Goal: Task Accomplishment & Management: Manage account settings

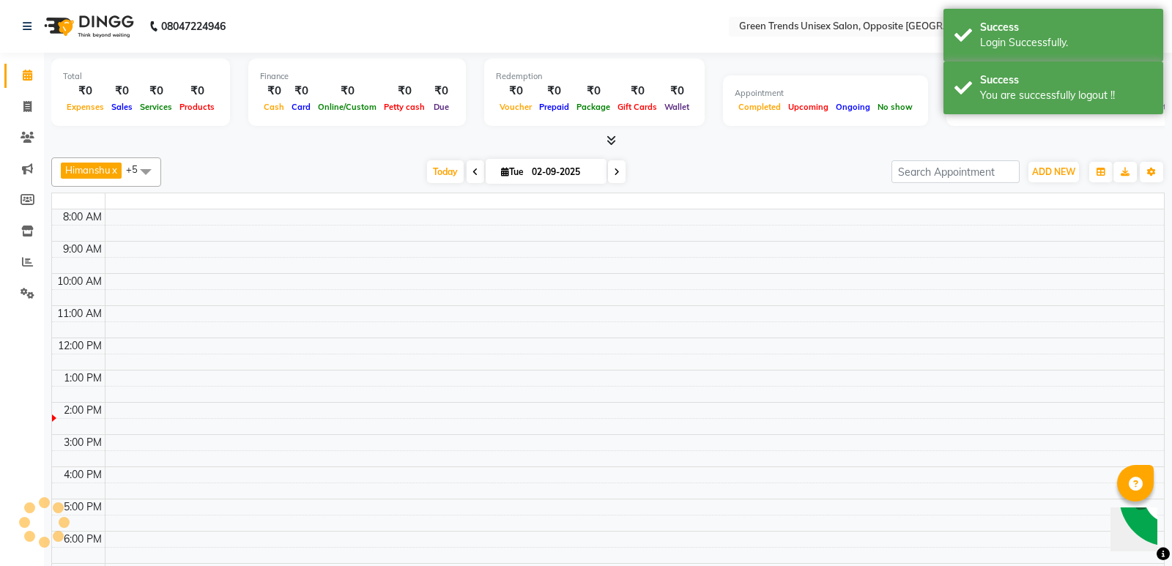
select select "en"
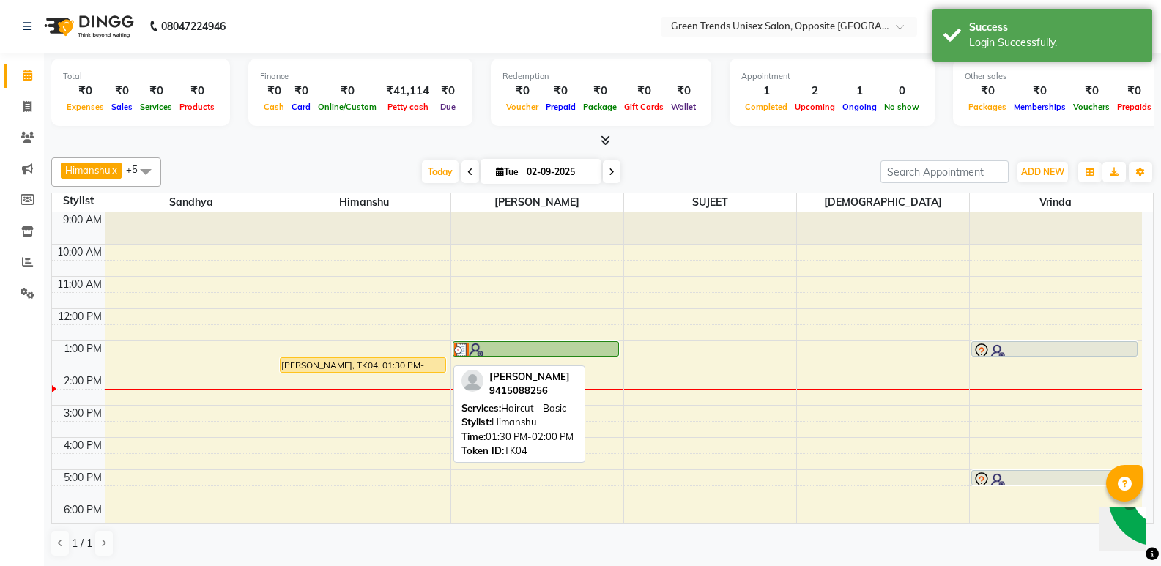
click at [360, 360] on div "[PERSON_NAME], TK04, 01:30 PM-02:00 PM, Haircut - Basic" at bounding box center [362, 365] width 165 height 14
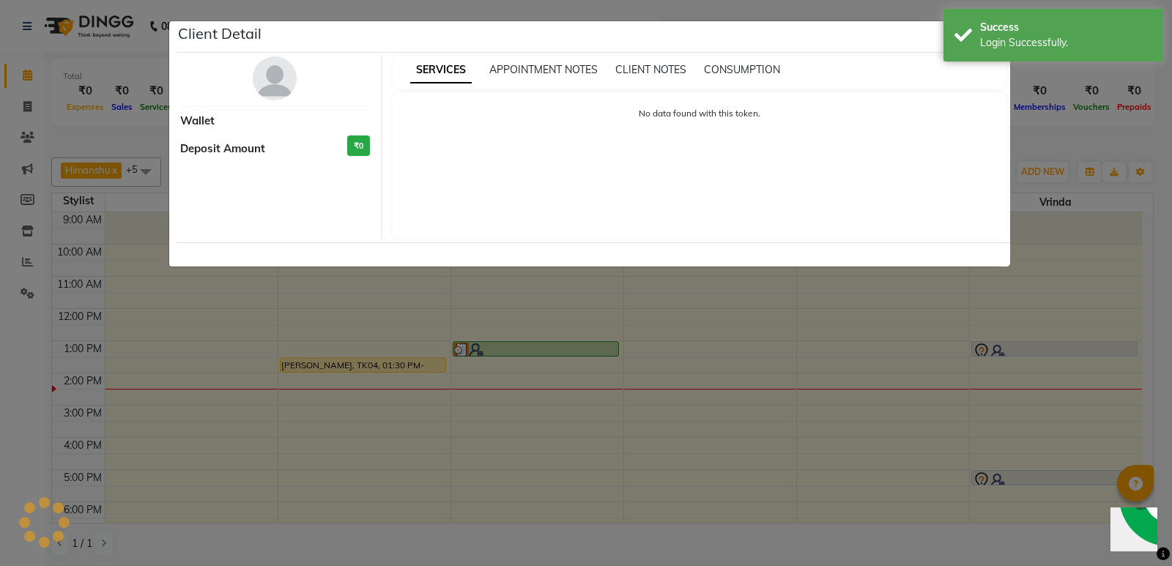
select select "1"
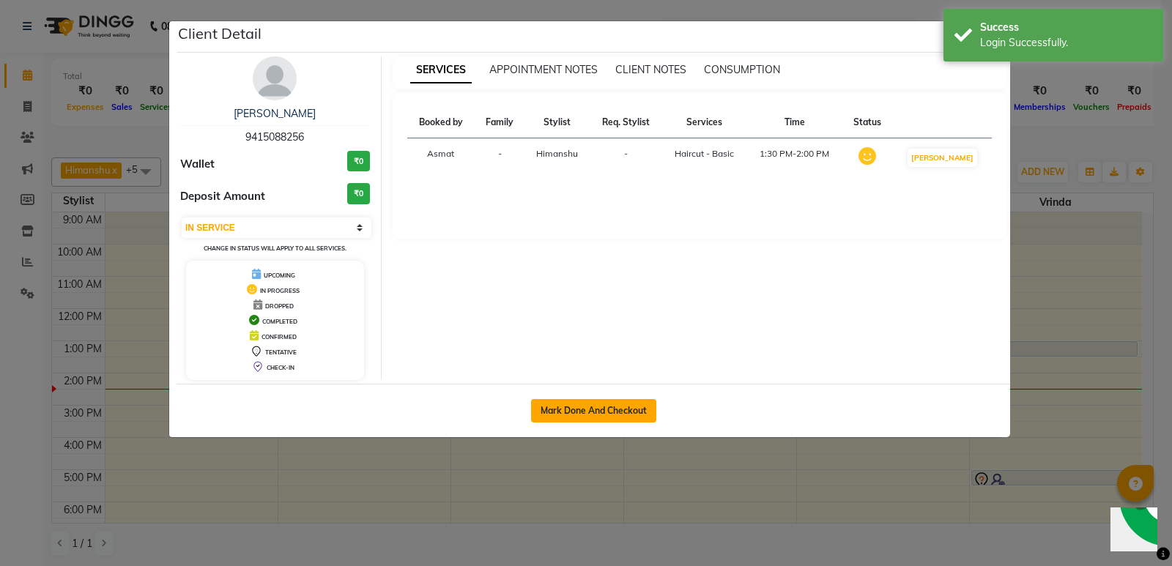
click at [598, 415] on button "Mark Done And Checkout" at bounding box center [593, 410] width 125 height 23
select select "service"
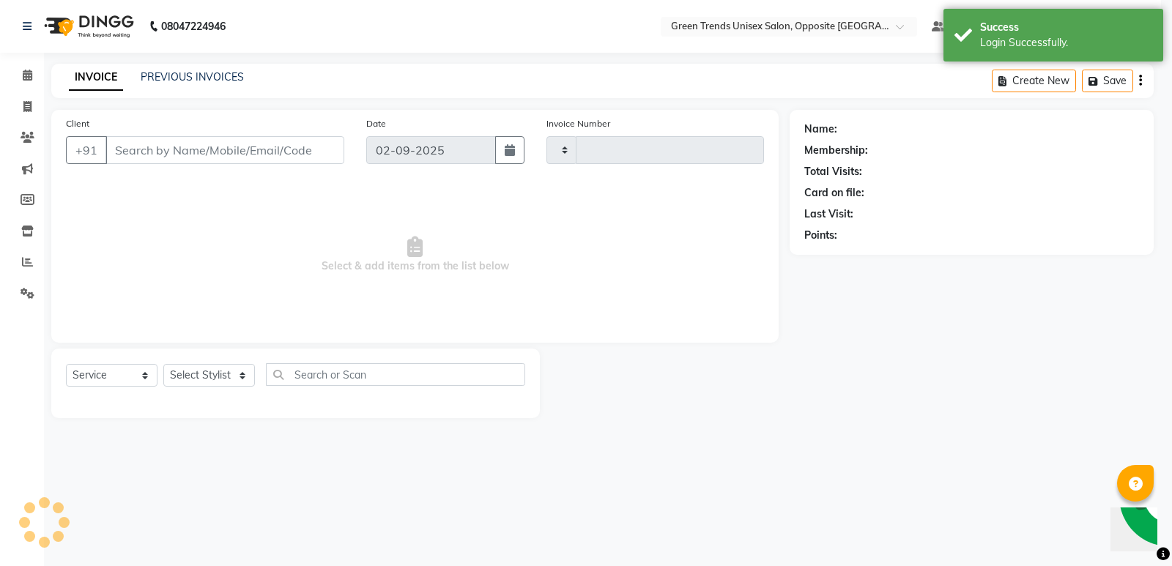
type input "1094"
select select "5225"
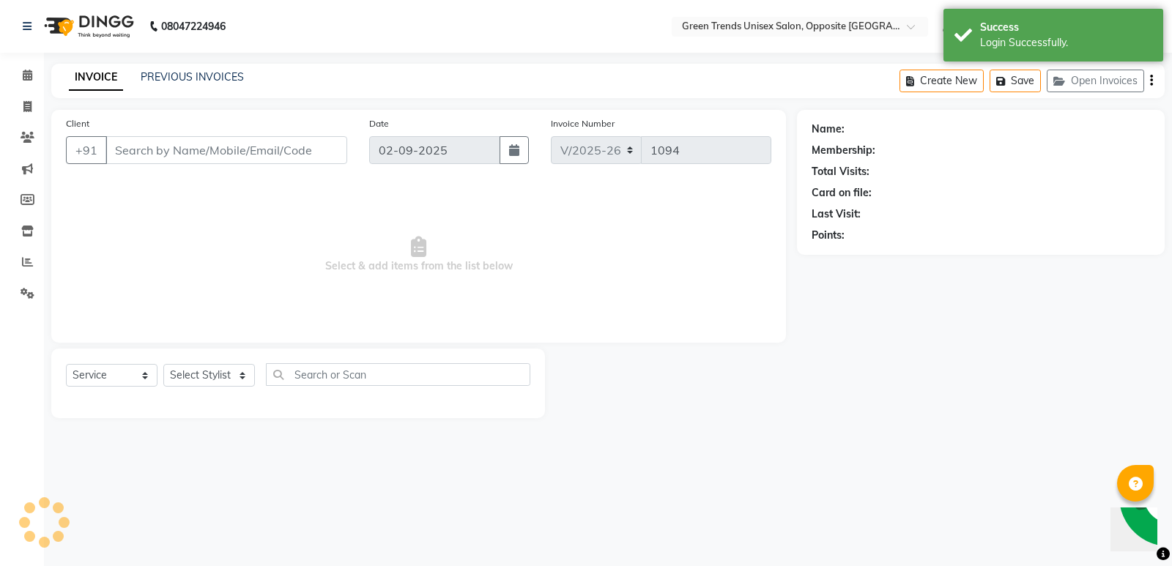
type input "94******56"
select select "82136"
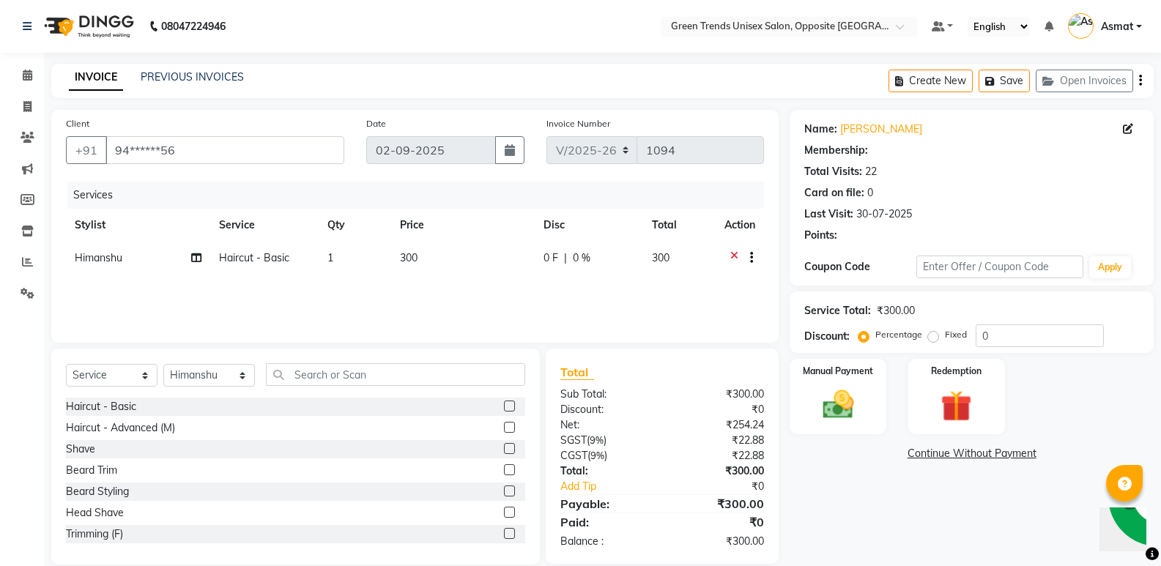
click at [554, 253] on span "0 F" at bounding box center [550, 257] width 15 height 15
select select "82136"
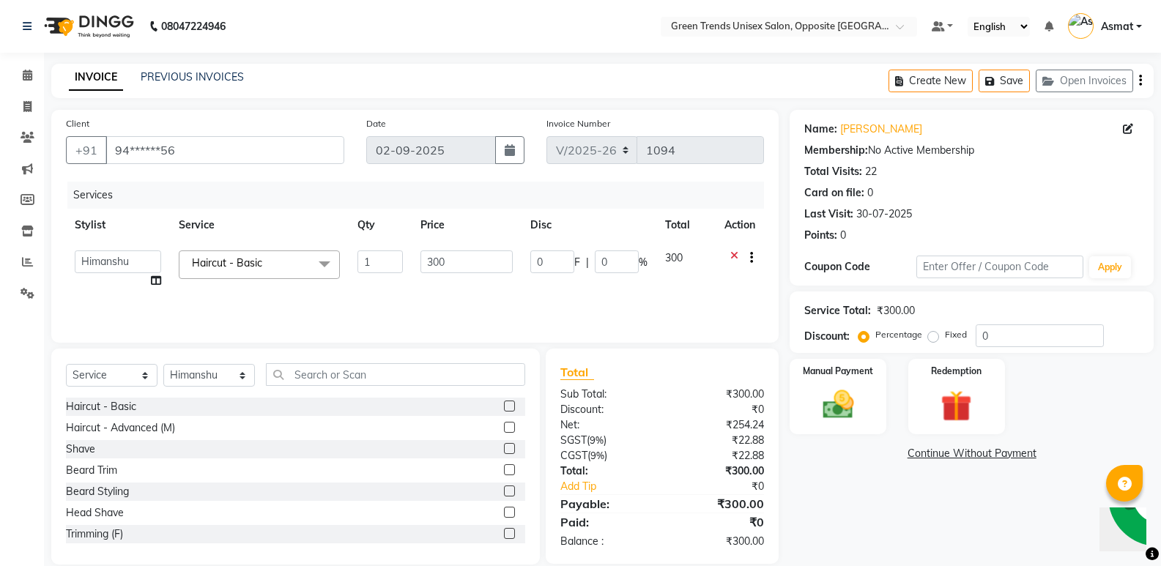
click at [575, 258] on span "F" at bounding box center [577, 262] width 6 height 15
click at [568, 261] on input "0" at bounding box center [552, 261] width 44 height 23
type input "050"
click at [577, 291] on div "Services Stylist Service Qty Price Disc Total Action Himanshu Haircut - Basic 1…" at bounding box center [415, 255] width 698 height 146
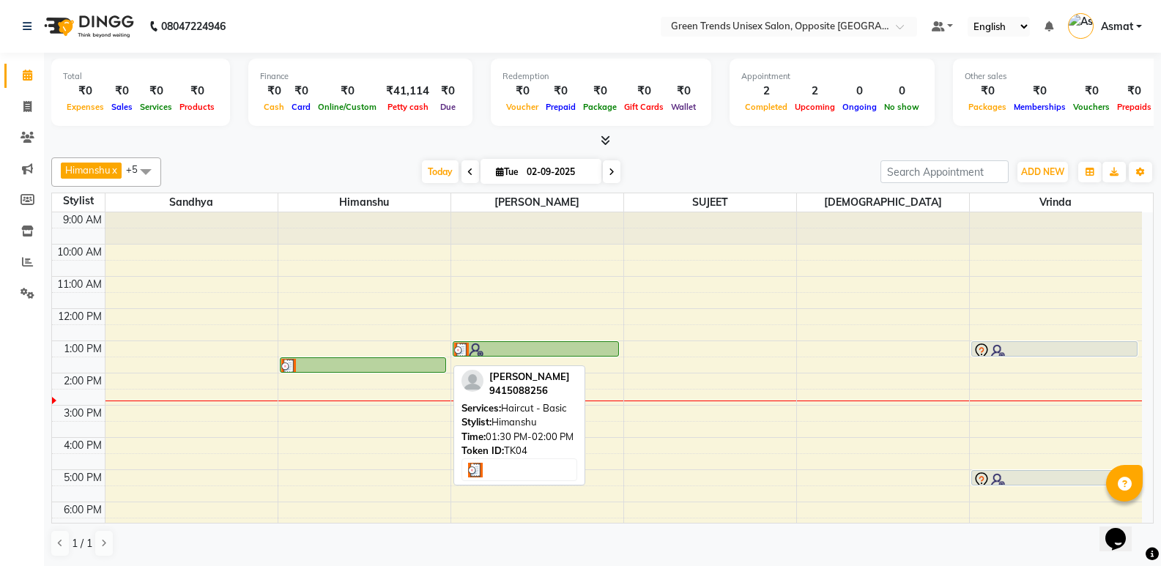
click at [357, 368] on div at bounding box center [362, 366] width 163 height 15
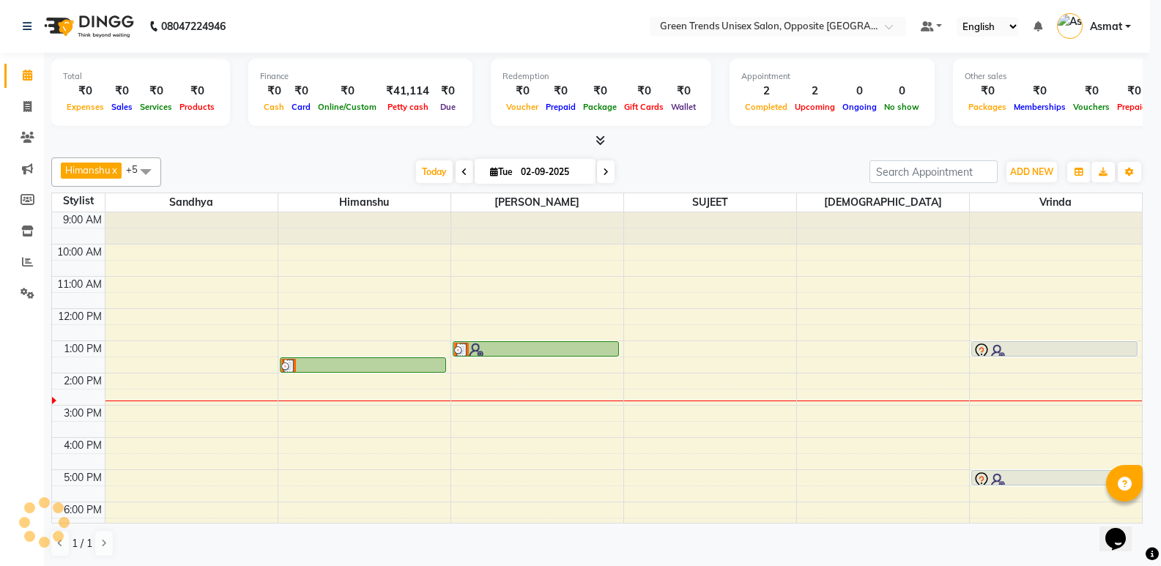
select select "3"
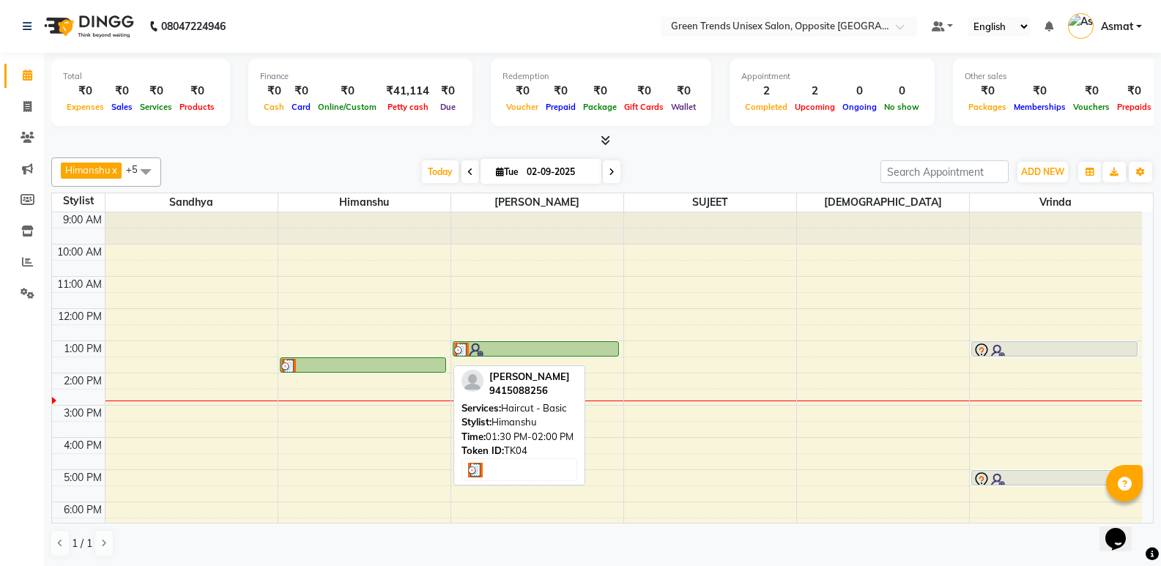
click at [420, 370] on div at bounding box center [362, 366] width 163 height 15
select select "3"
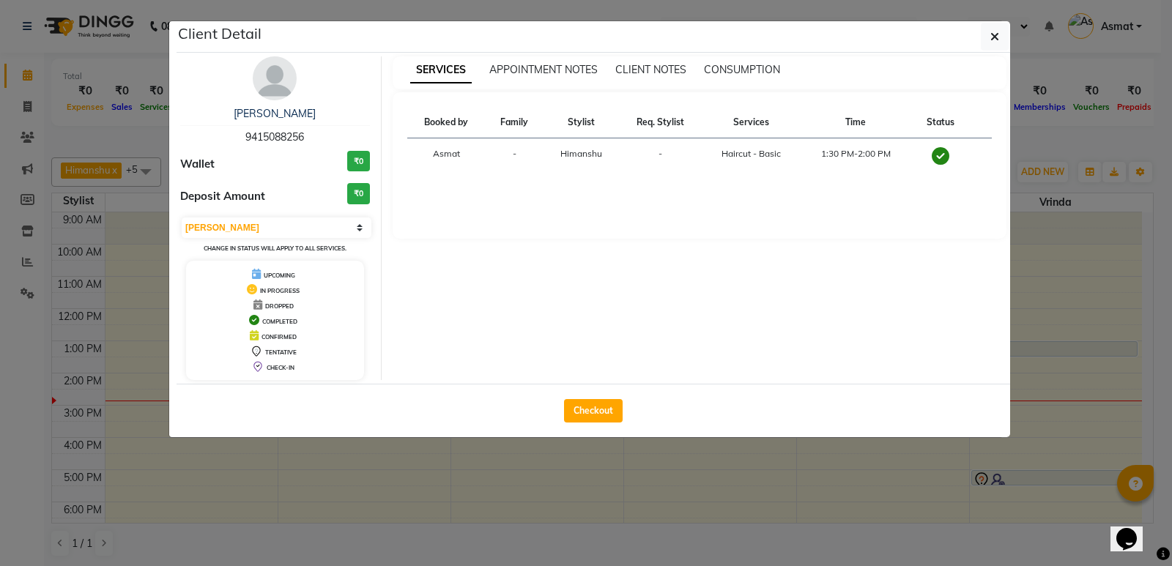
click at [429, 384] on div "Checkout" at bounding box center [593, 410] width 833 height 53
click at [415, 384] on div "Checkout" at bounding box center [593, 410] width 833 height 53
click at [727, 263] on div "SERVICES APPOINTMENT NOTES CLIENT NOTES CONSUMPTION Booked by Family Stylist Re…" at bounding box center [700, 218] width 636 height 324
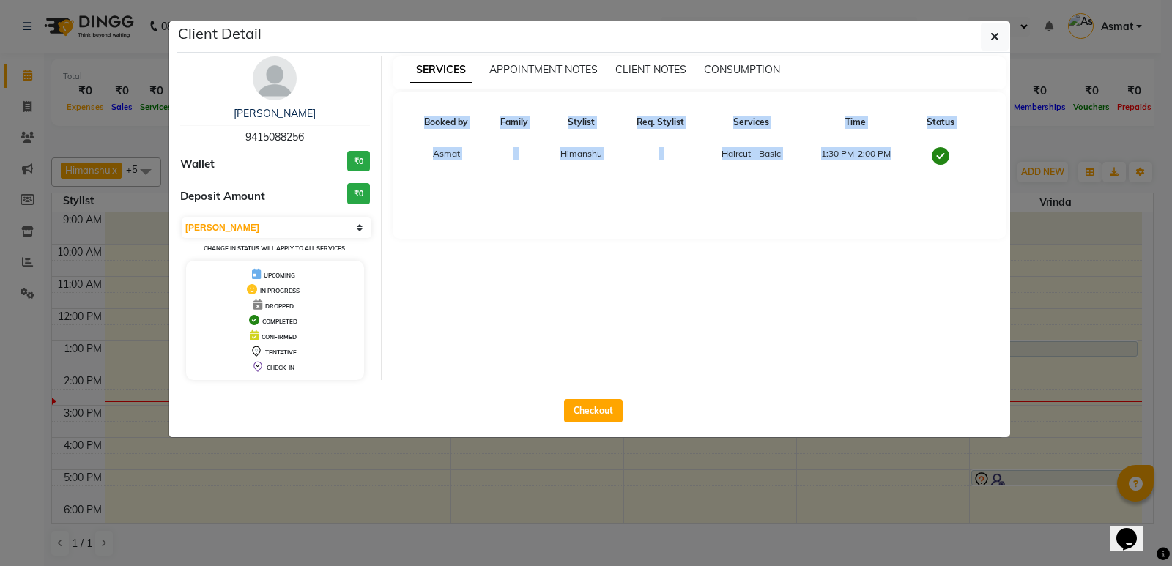
drag, startPoint x: 727, startPoint y: 263, endPoint x: 622, endPoint y: 276, distance: 105.6
click at [727, 263] on div "SERVICES APPOINTMENT NOTES CLIENT NOTES CONSUMPTION Booked by Family Stylist Re…" at bounding box center [700, 218] width 636 height 324
click at [597, 408] on button "Checkout" at bounding box center [593, 410] width 59 height 23
select select "5225"
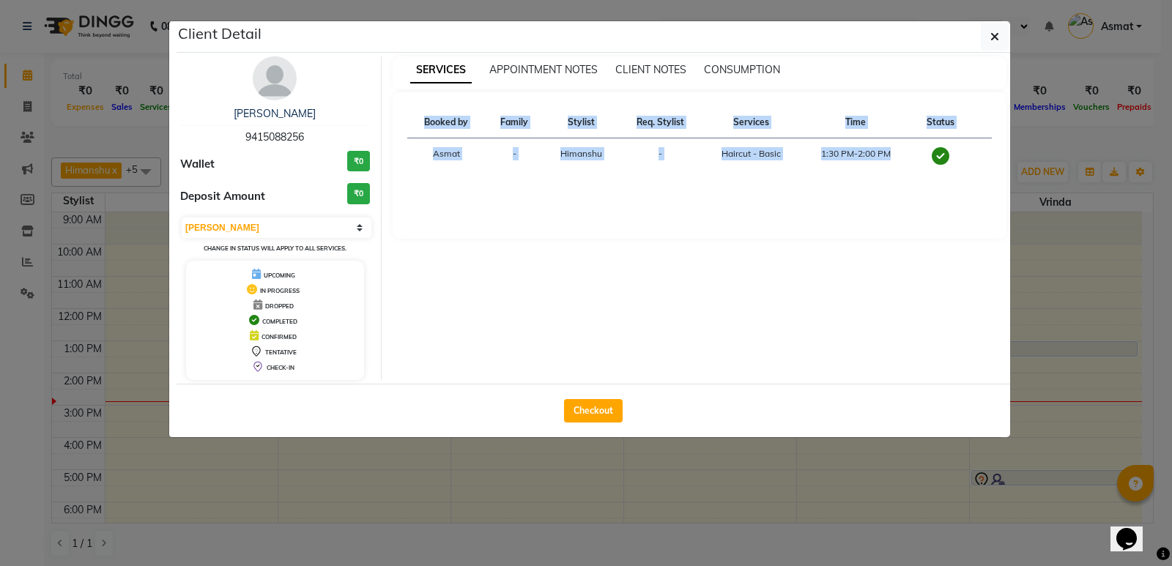
select select "service"
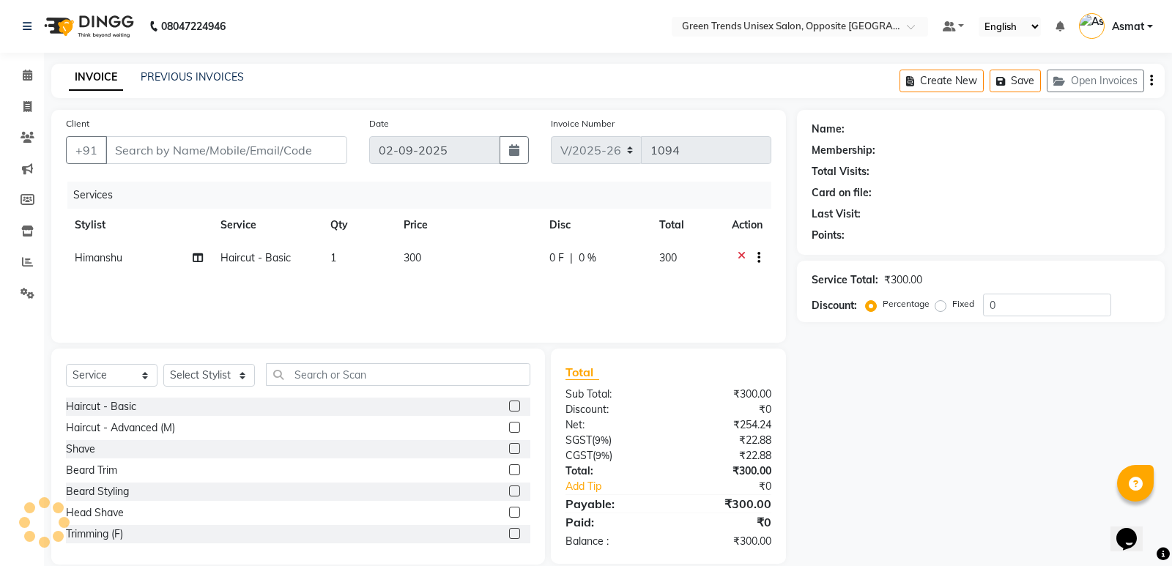
type input "94******56"
select select "82136"
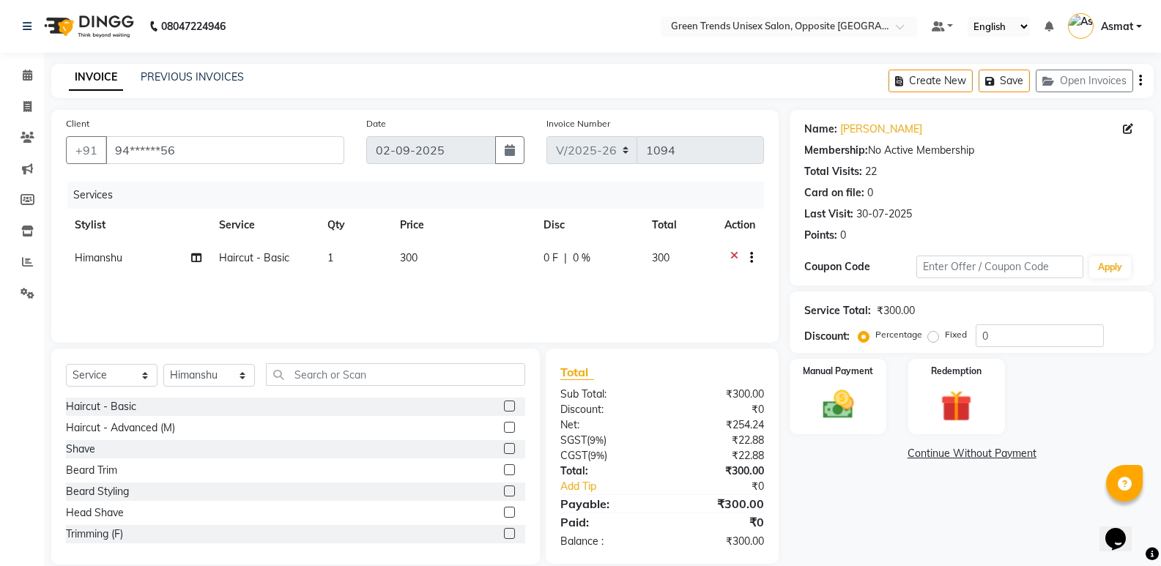
scroll to position [21, 0]
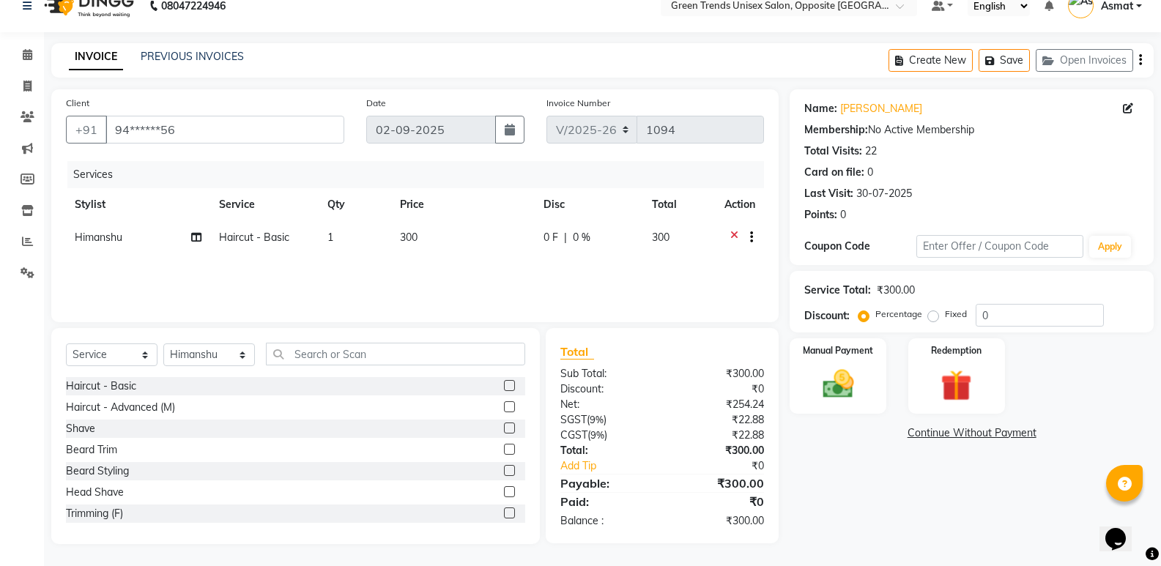
click at [573, 237] on span "0 %" at bounding box center [582, 237] width 18 height 15
select select "82136"
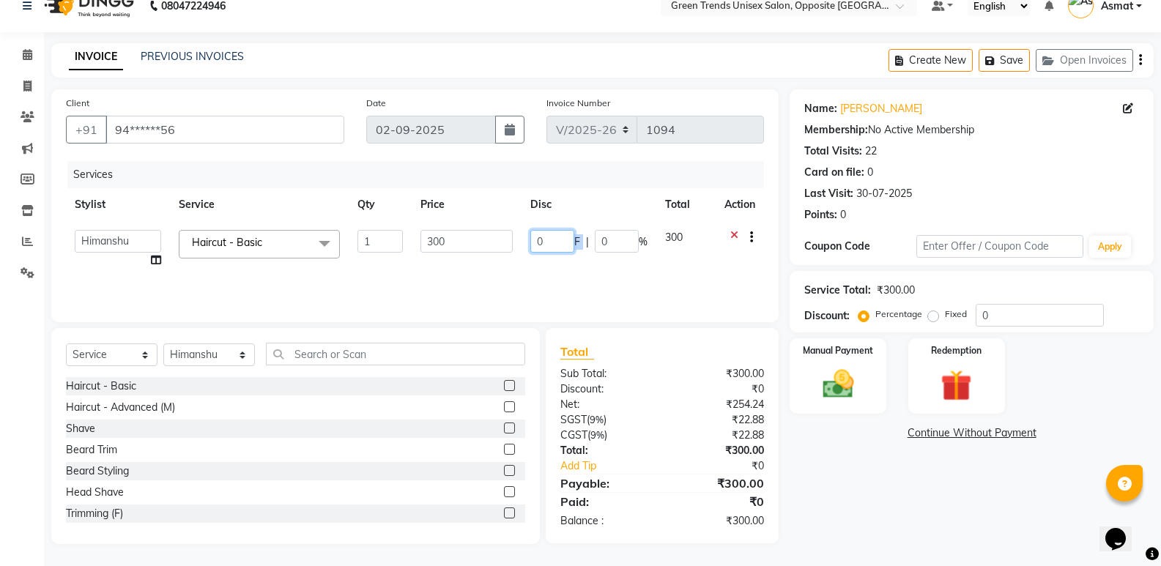
click at [570, 235] on input "0" at bounding box center [552, 241] width 44 height 23
click at [551, 242] on input "0" at bounding box center [552, 241] width 44 height 23
type input "050"
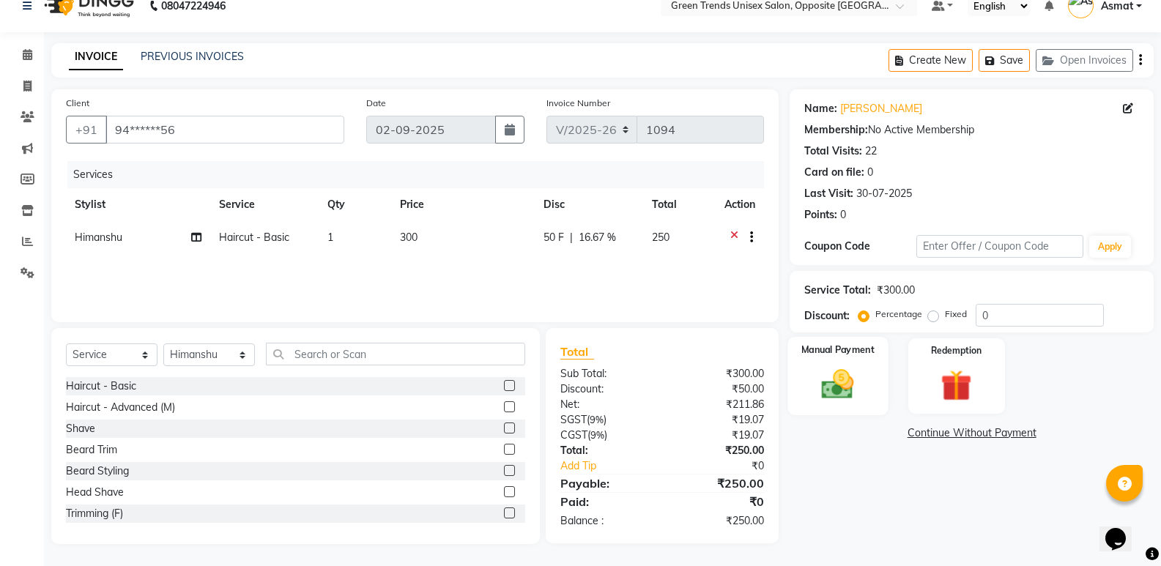
click at [850, 349] on label "Manual Payment" at bounding box center [837, 350] width 73 height 14
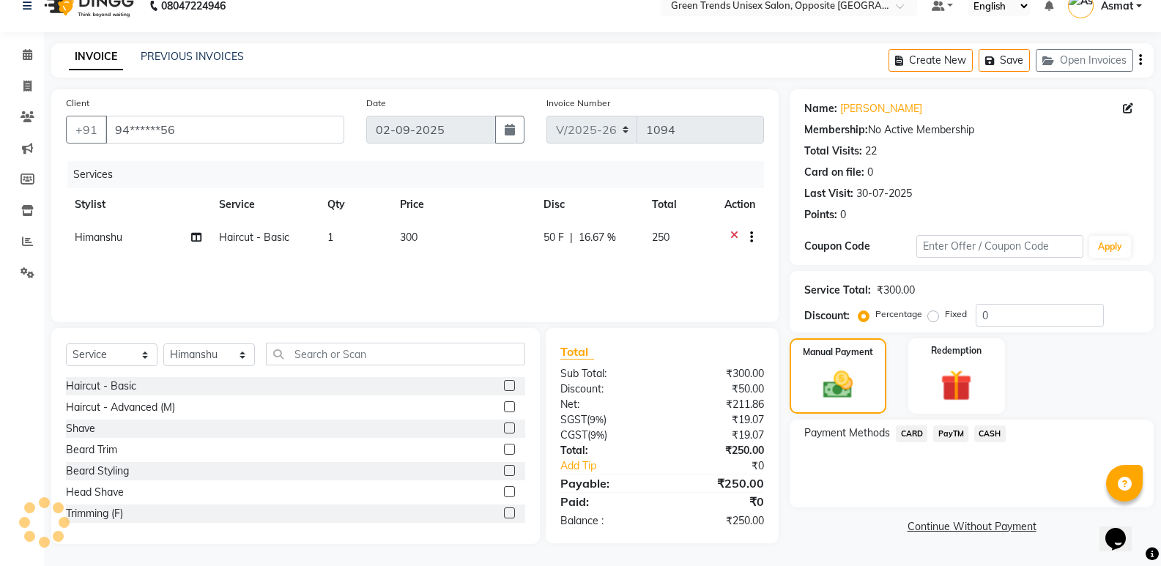
click at [949, 434] on span "PayTM" at bounding box center [950, 434] width 35 height 17
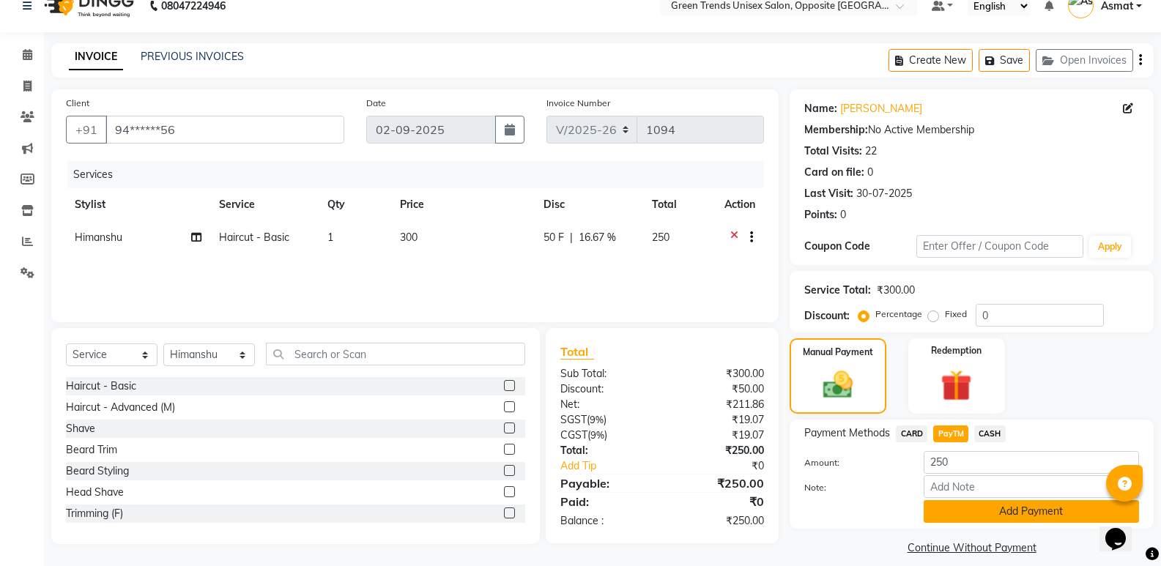
click at [998, 515] on button "Add Payment" at bounding box center [1031, 511] width 215 height 23
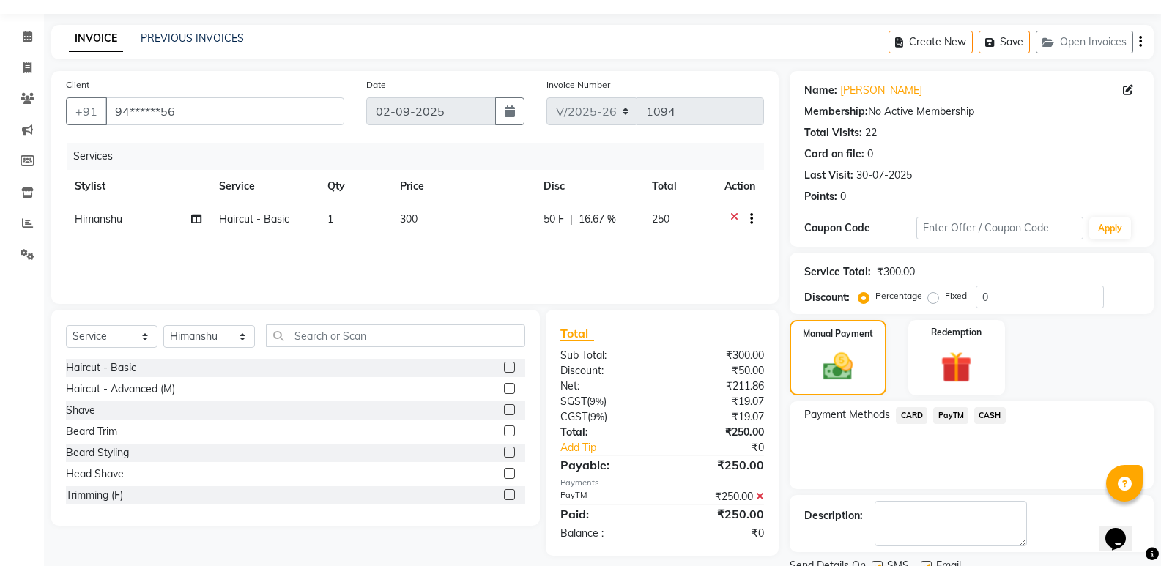
scroll to position [97, 0]
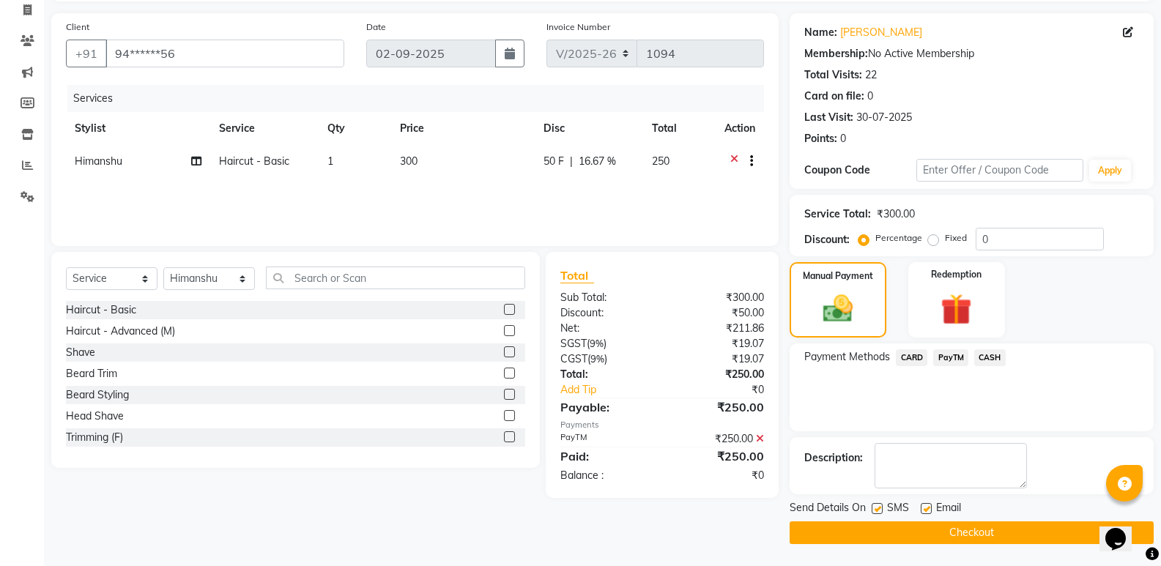
click at [983, 530] on button "Checkout" at bounding box center [971, 532] width 364 height 23
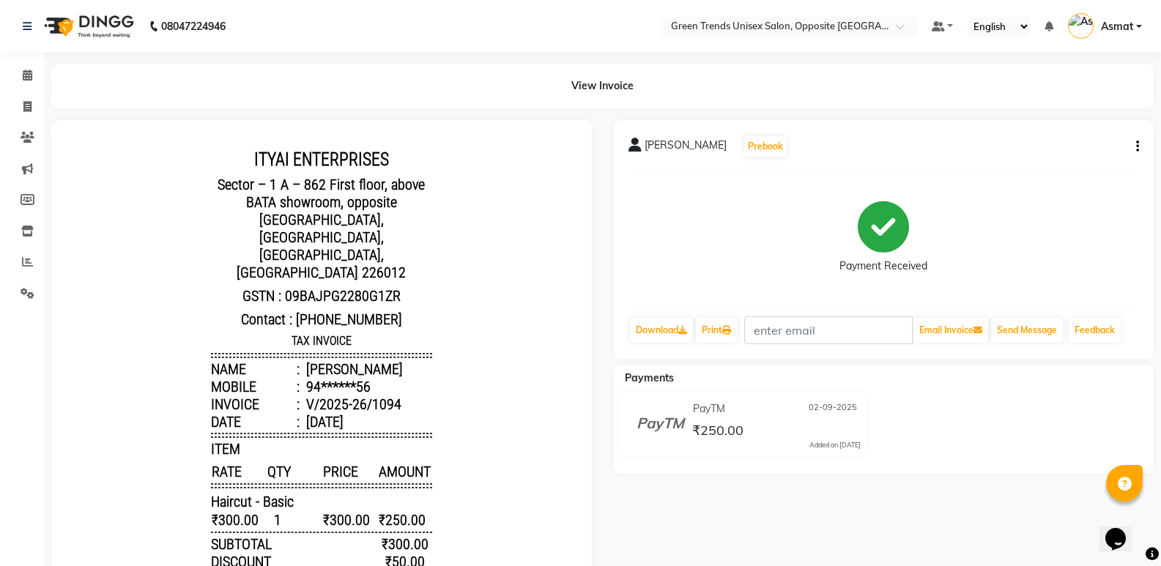
select select "service"
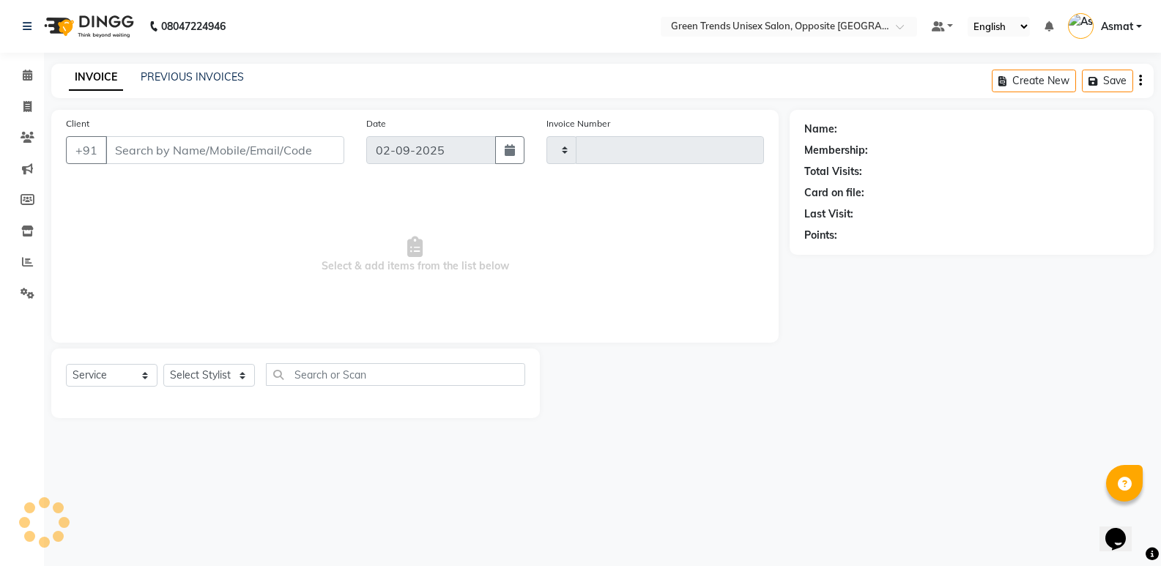
type input "1095"
select select "5225"
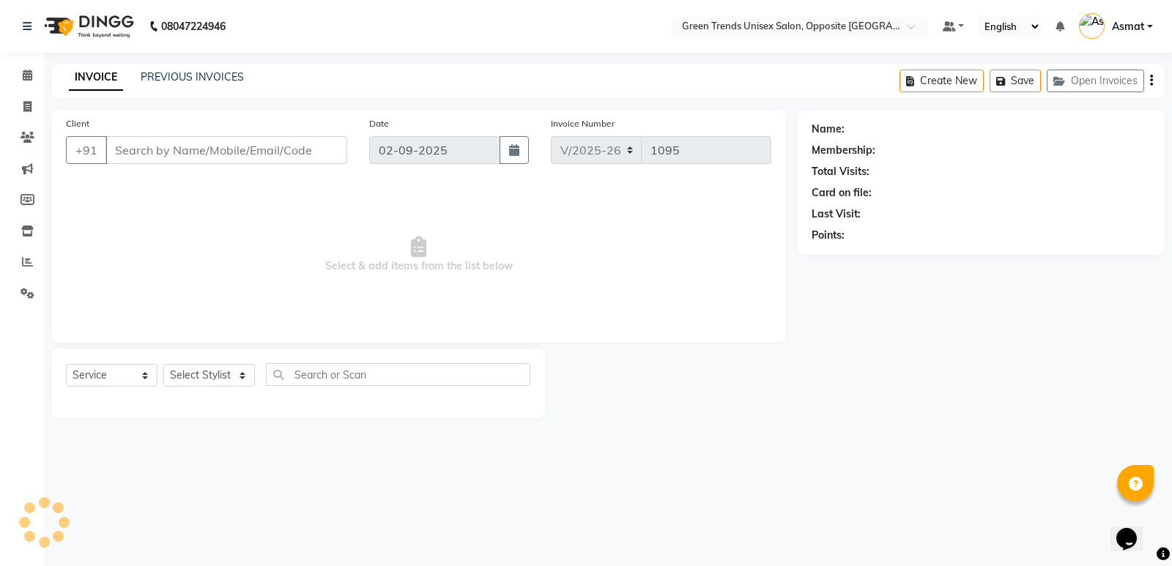
type input "94******56"
select select "82136"
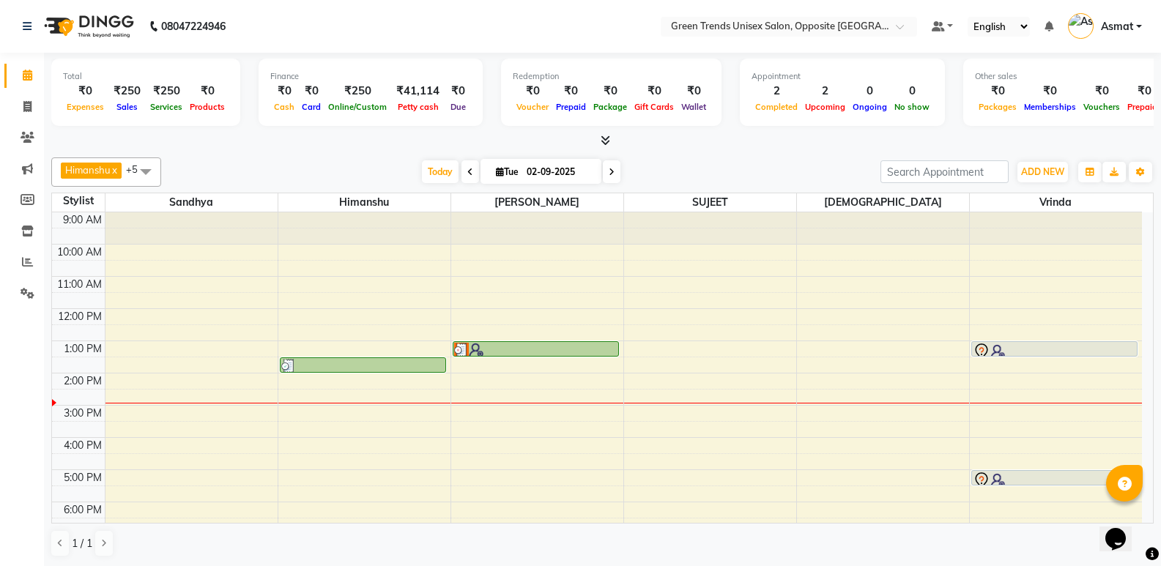
click at [429, 157] on div "[PERSON_NAME] x [PERSON_NAME] x [PERSON_NAME] x [PERSON_NAME] x +5 Select All […" at bounding box center [602, 171] width 1102 height 29
click at [425, 168] on span "Today" at bounding box center [440, 171] width 37 height 23
click at [425, 169] on span "Today" at bounding box center [440, 171] width 37 height 23
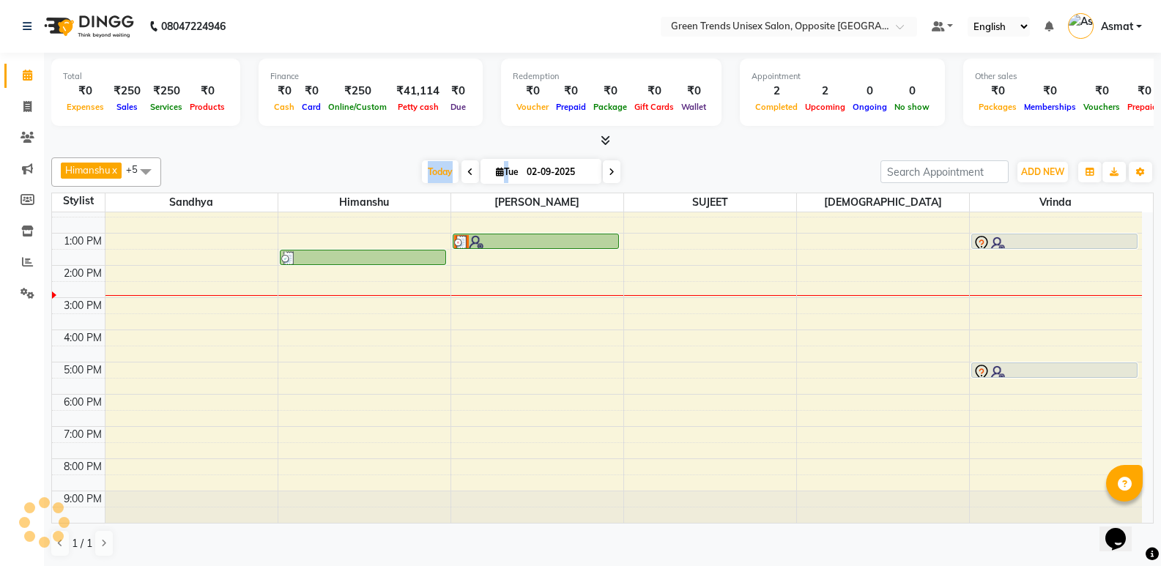
click at [405, 150] on div "Total ₹0 Expenses ₹250 Sales ₹250 Services ₹0 Products Finance ₹0 Cash ₹0 Card …" at bounding box center [602, 310] width 1117 height 514
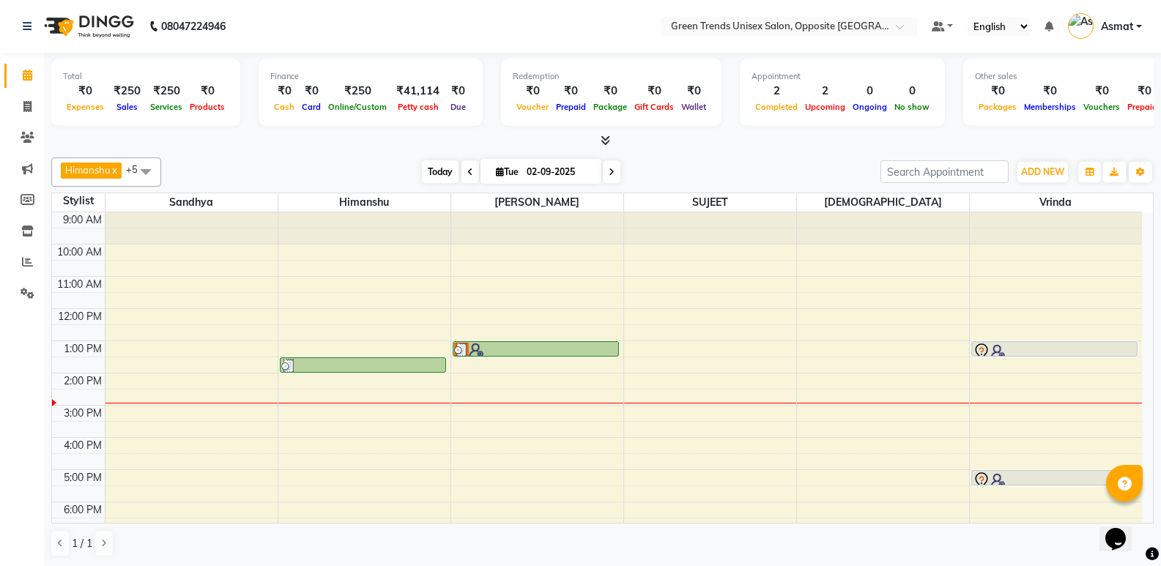
click at [447, 167] on span "Today" at bounding box center [440, 171] width 37 height 23
click at [393, 147] on div at bounding box center [602, 140] width 1102 height 15
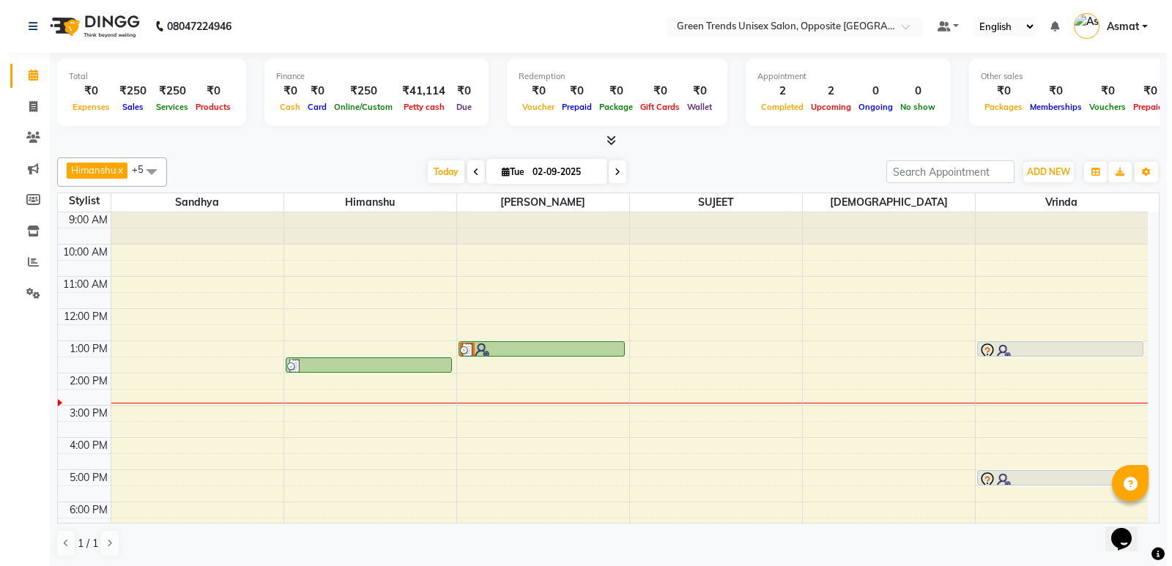
scroll to position [108, 0]
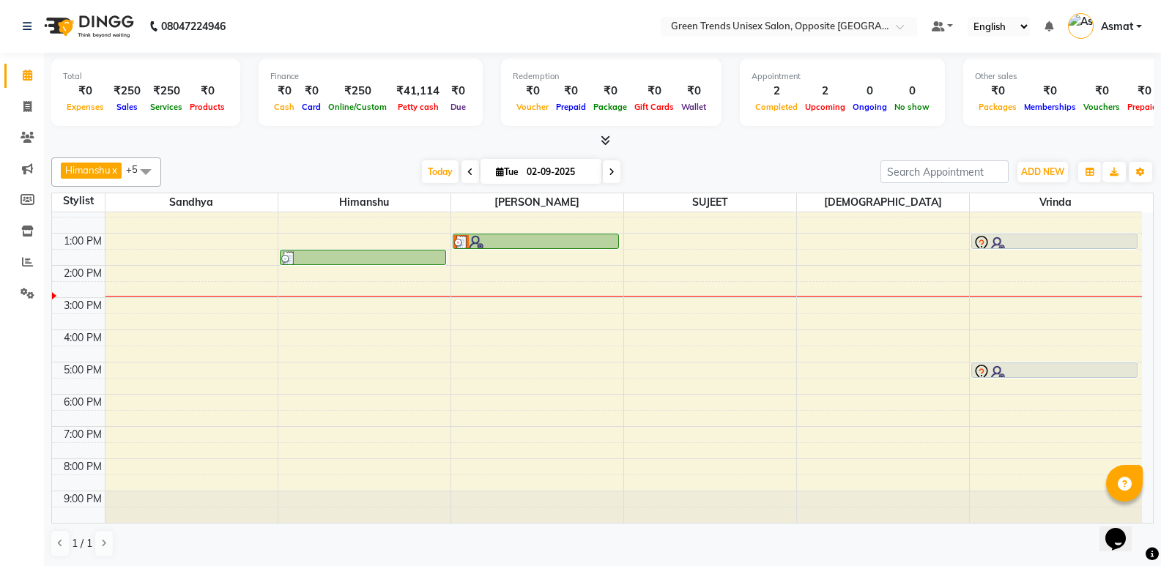
click at [1117, 25] on span "Asmat" at bounding box center [1117, 26] width 32 height 15
click at [1140, 28] on link "Asmat" at bounding box center [1105, 27] width 74 height 24
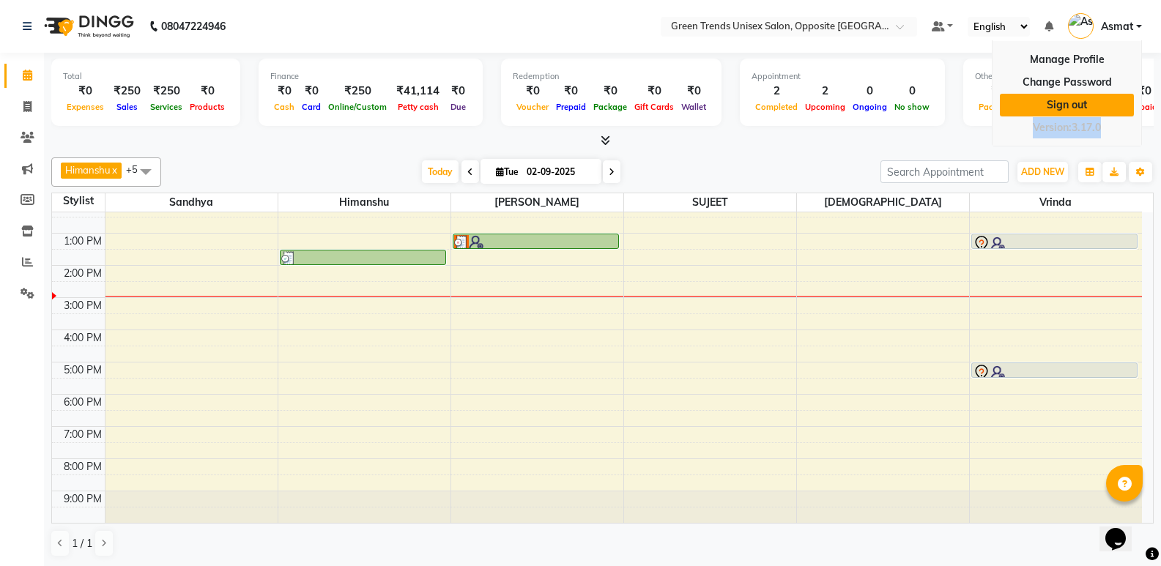
click at [1059, 97] on link "Sign out" at bounding box center [1067, 105] width 134 height 23
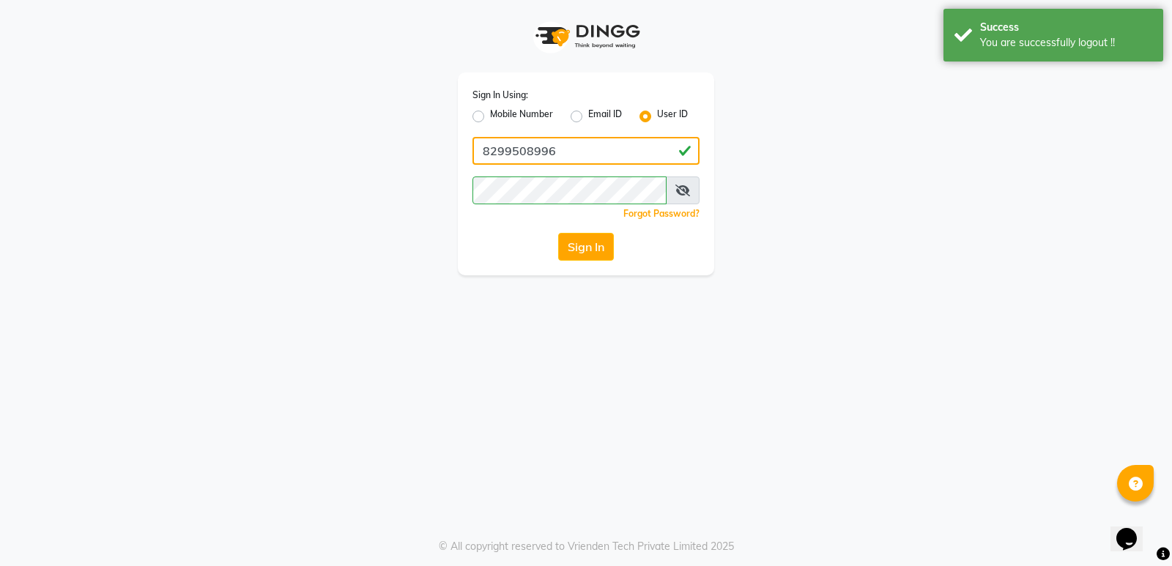
click at [557, 152] on input "8299508996" at bounding box center [585, 151] width 227 height 28
type input "Shashank@123"
click at [587, 250] on button "Sign In" at bounding box center [586, 247] width 56 height 28
